Goal: Task Accomplishment & Management: Manage account settings

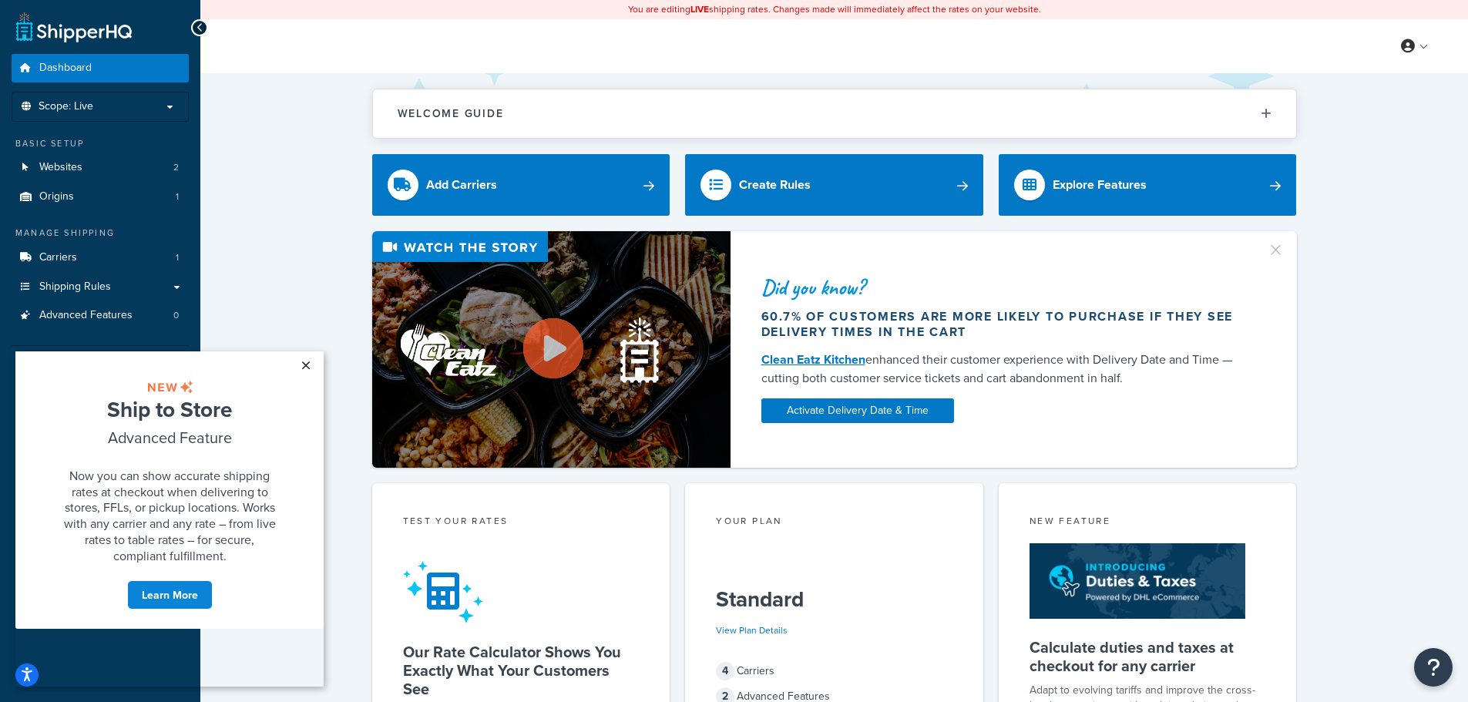
click at [304, 367] on link "×" at bounding box center [305, 365] width 27 height 28
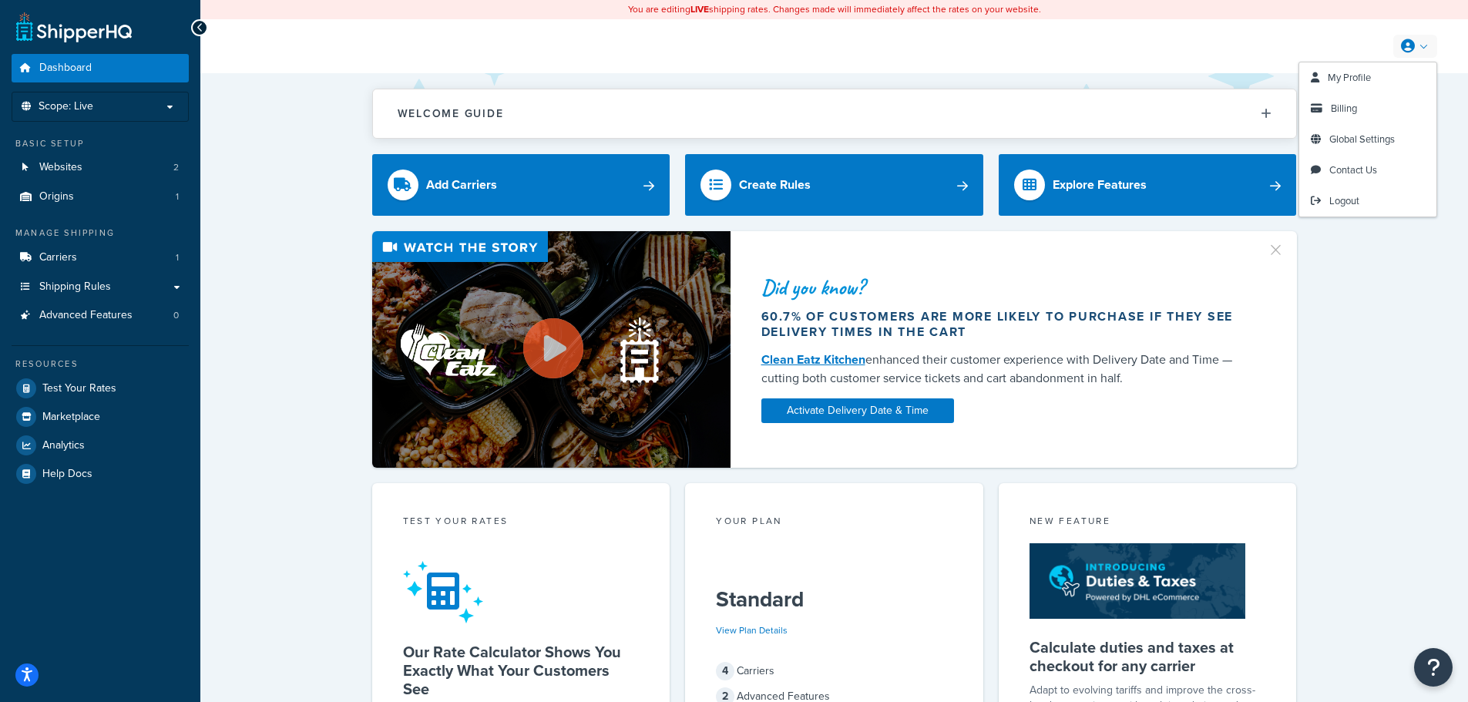
click at [1417, 41] on link at bounding box center [1415, 46] width 44 height 23
click at [1353, 109] on span "Billing" at bounding box center [1344, 108] width 26 height 15
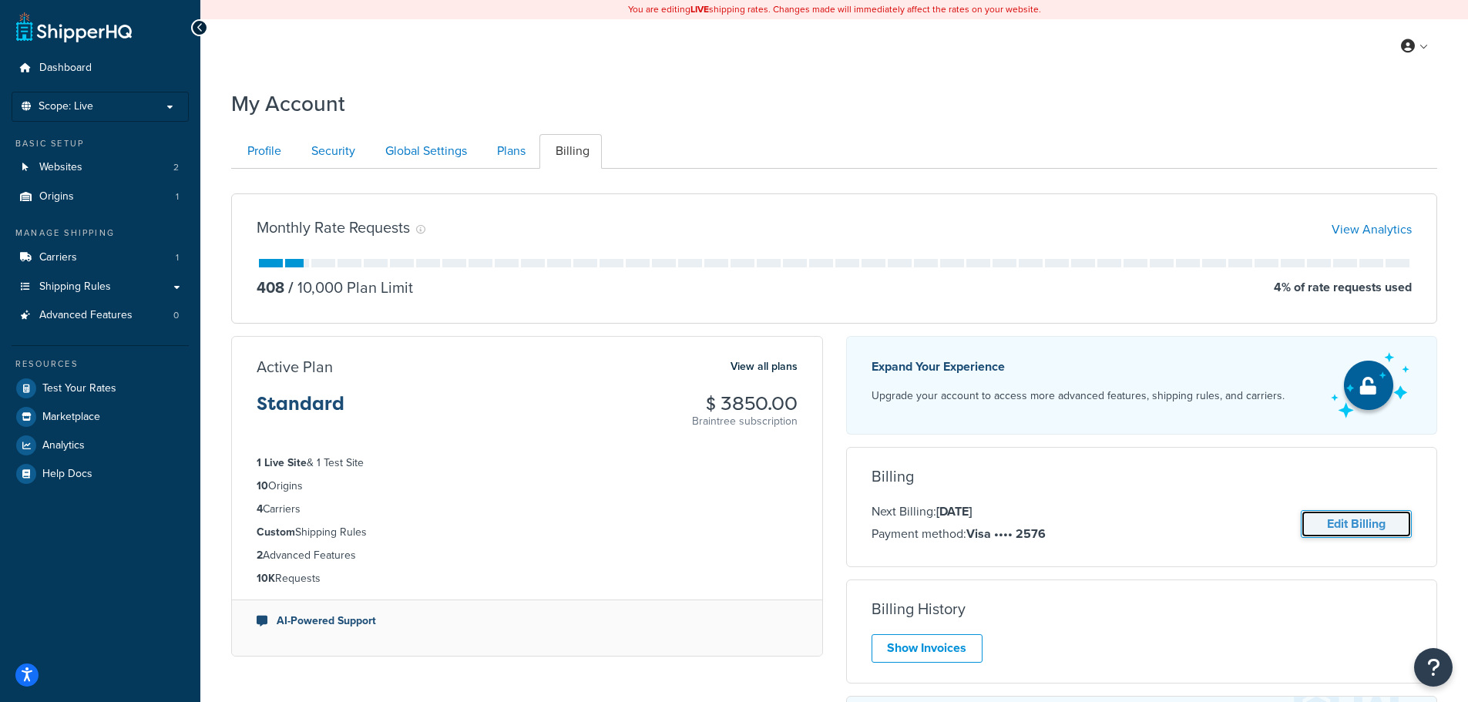
click at [1388, 521] on link "Edit Billing" at bounding box center [1356, 524] width 111 height 29
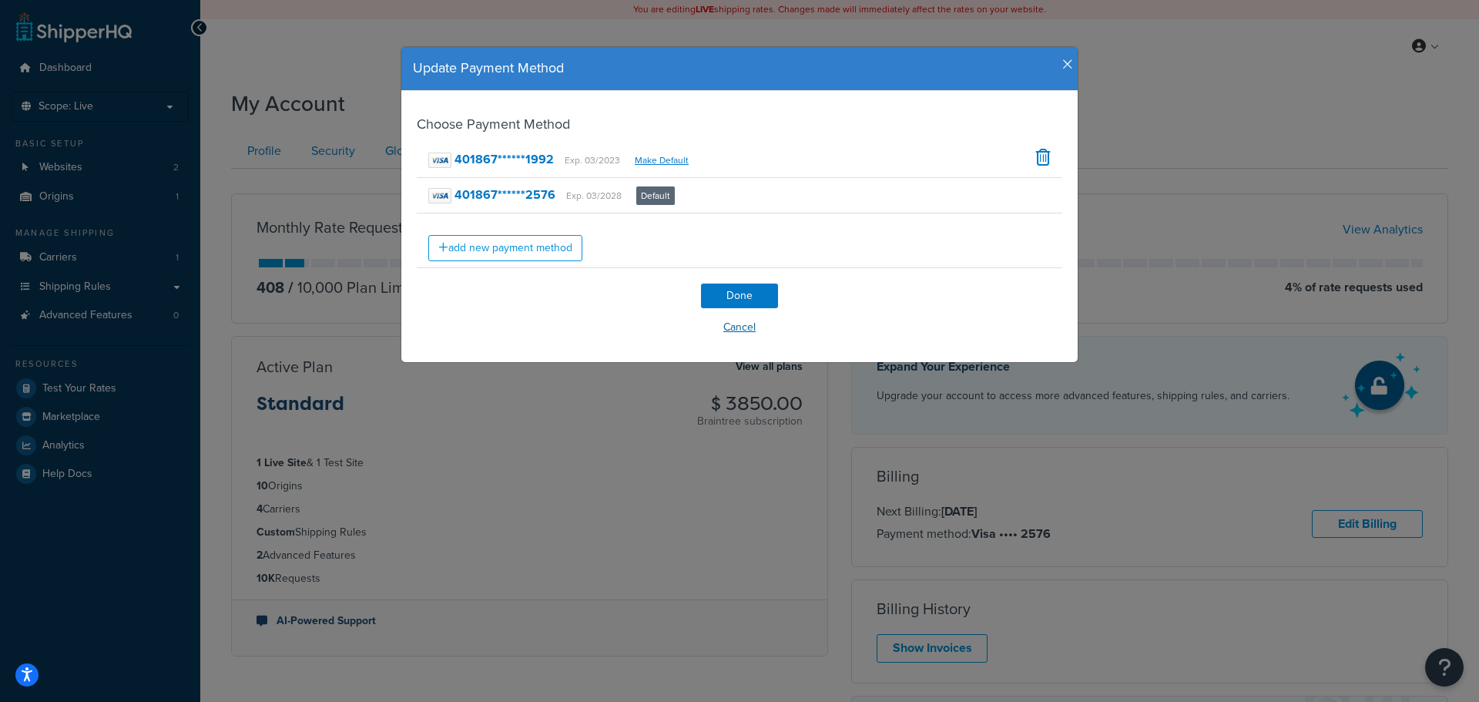
click at [730, 325] on button "Cancel" at bounding box center [740, 327] width 646 height 23
